Goal: Task Accomplishment & Management: Complete application form

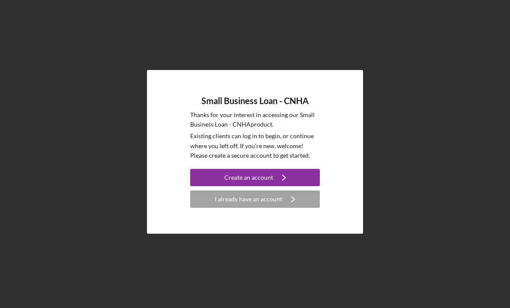
click at [364, 121] on div "Small Business Loan - CNHA Thanks for your interest in accessing our Small Busi…" at bounding box center [255, 152] width 502 height 304
